Goal: Transaction & Acquisition: Purchase product/service

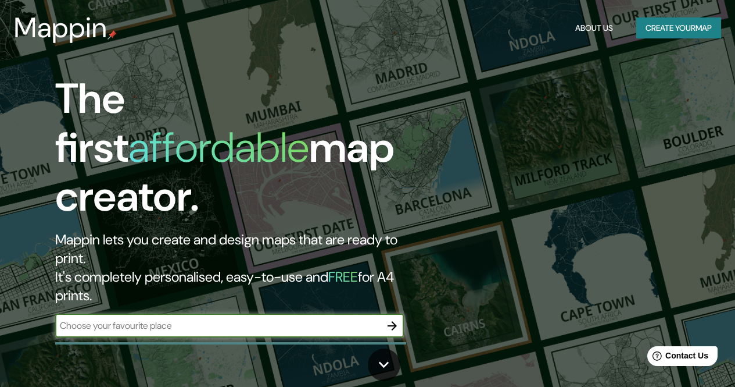
click at [392, 321] on icon "button" at bounding box center [392, 325] width 9 height 9
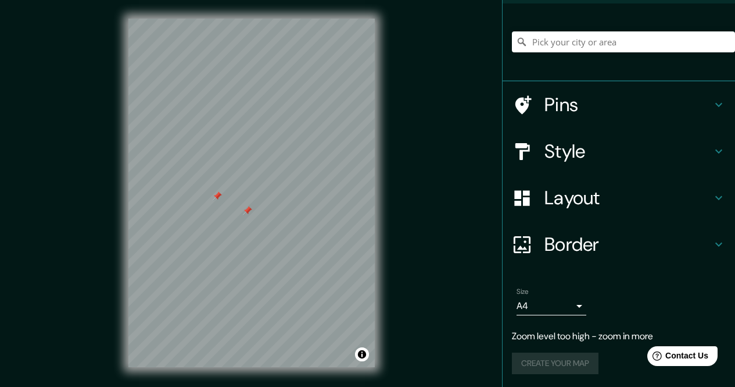
scroll to position [81, 0]
click at [559, 106] on h4 "Pins" at bounding box center [628, 103] width 167 height 23
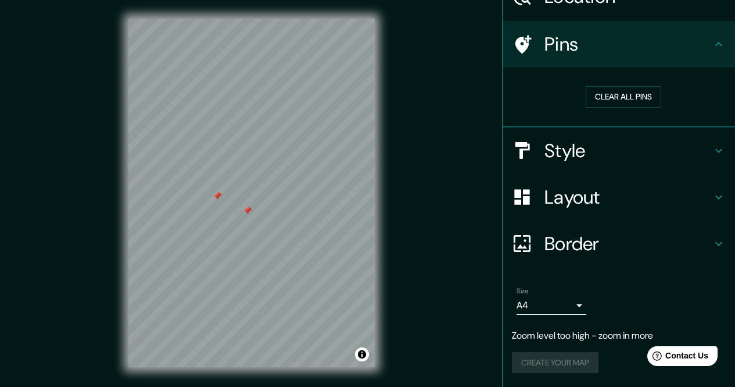
scroll to position [64, 0]
drag, startPoint x: 601, startPoint y: 102, endPoint x: 570, endPoint y: 117, distance: 34.3
click at [601, 102] on button "Clear all pins" at bounding box center [624, 97] width 76 height 22
click at [595, 226] on div "Border" at bounding box center [619, 243] width 233 height 47
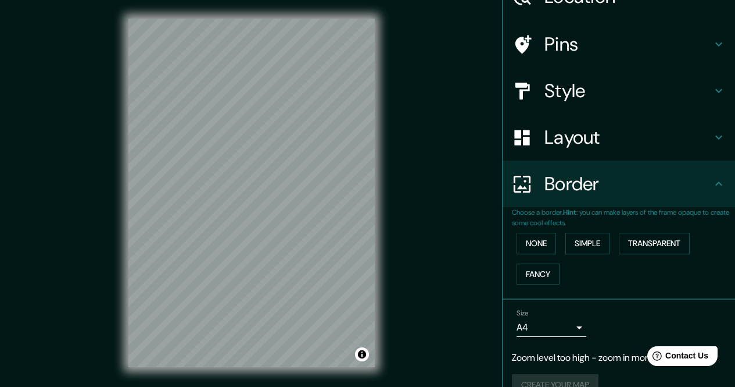
click at [576, 184] on h4 "Border" at bounding box center [628, 183] width 167 height 23
click at [596, 134] on h4 "Layout" at bounding box center [628, 137] width 167 height 23
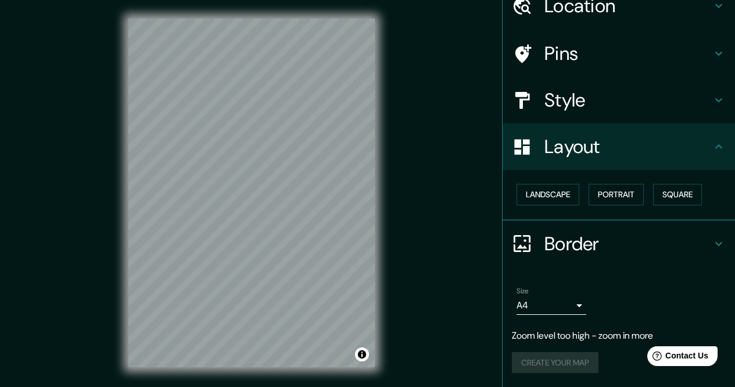
scroll to position [55, 0]
click at [684, 199] on button "Square" at bounding box center [677, 195] width 49 height 22
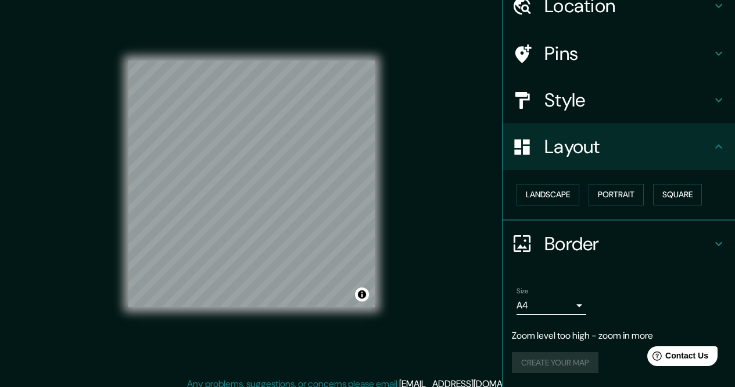
scroll to position [17, 0]
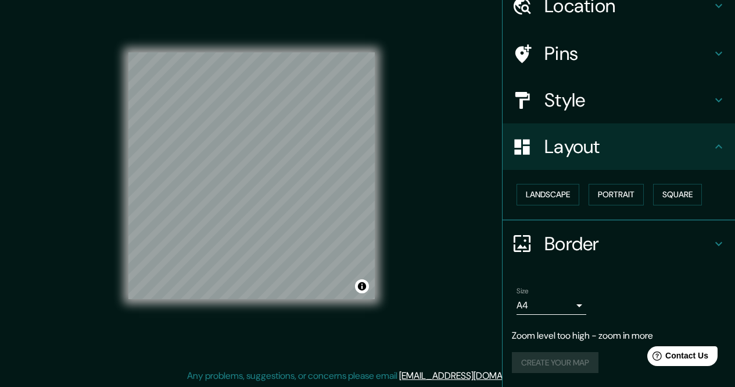
click at [539, 348] on div "Size A4 single Zoom level too high - zoom in more Create your map" at bounding box center [619, 332] width 214 height 101
click at [541, 360] on div "Create your map" at bounding box center [619, 363] width 214 height 22
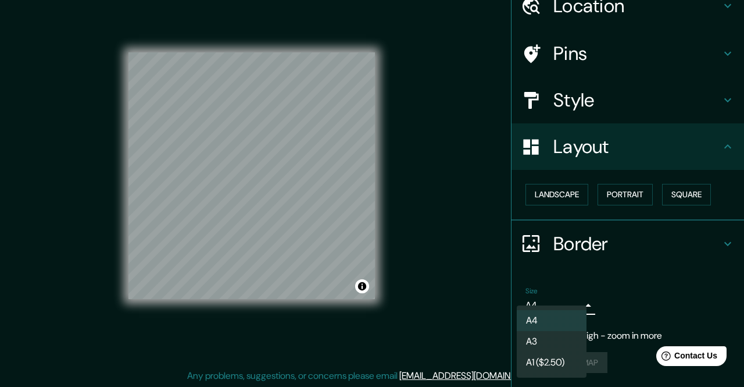
click at [546, 300] on body "Mappin Location Pins Style Layout Landscape Portrait Square Border Choose a bor…" at bounding box center [372, 176] width 744 height 387
click at [544, 332] on li "A3" at bounding box center [552, 341] width 70 height 21
type input "a4"
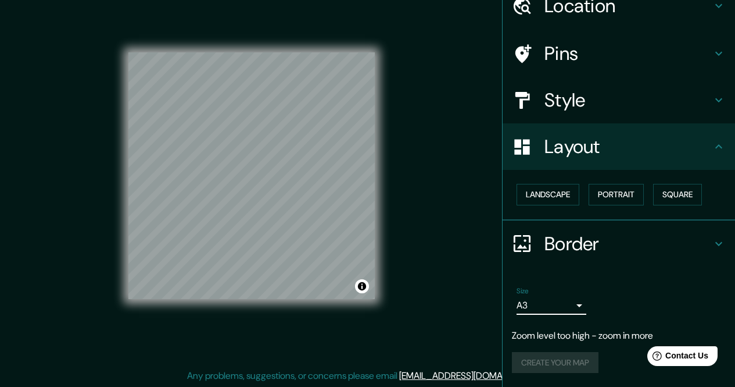
click at [560, 98] on h4 "Style" at bounding box center [628, 99] width 167 height 23
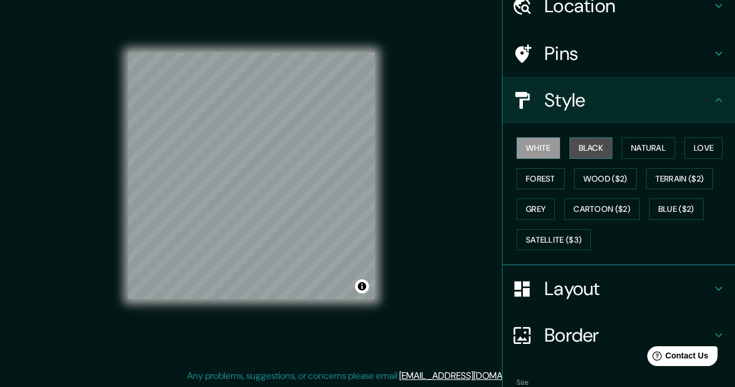
click at [581, 147] on button "Black" at bounding box center [592, 148] width 44 height 22
click at [548, 151] on button "White" at bounding box center [539, 148] width 44 height 22
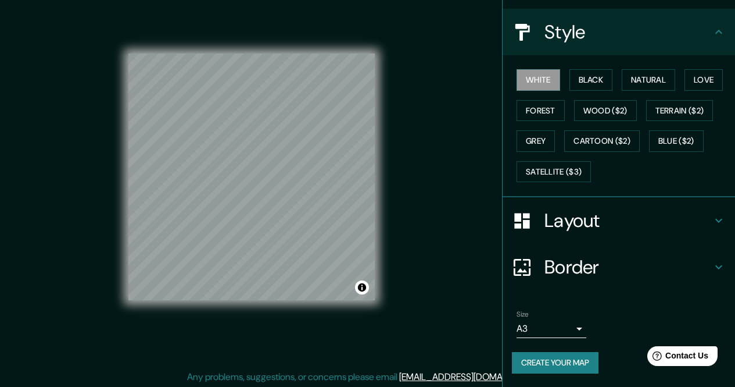
scroll to position [146, 0]
